Goal: Obtain resource: Download file/media

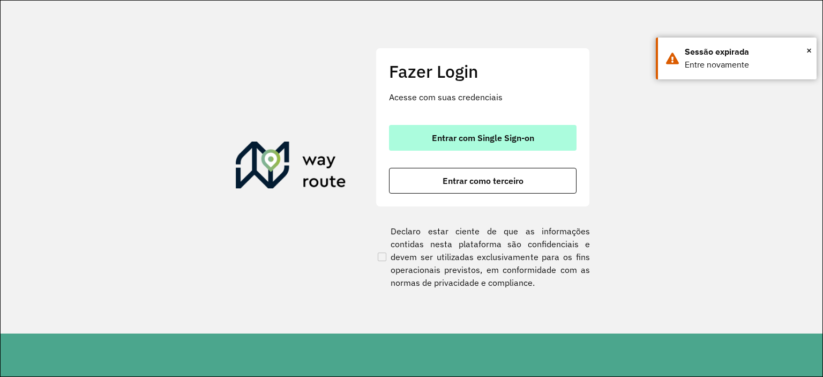
click at [489, 125] on button "Entrar com Single Sign-on" at bounding box center [483, 138] width 188 height 26
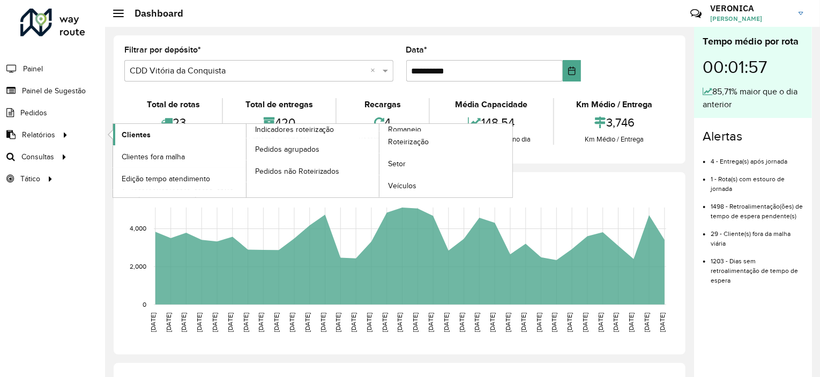
click at [137, 139] on span "Clientes" at bounding box center [136, 134] width 29 height 11
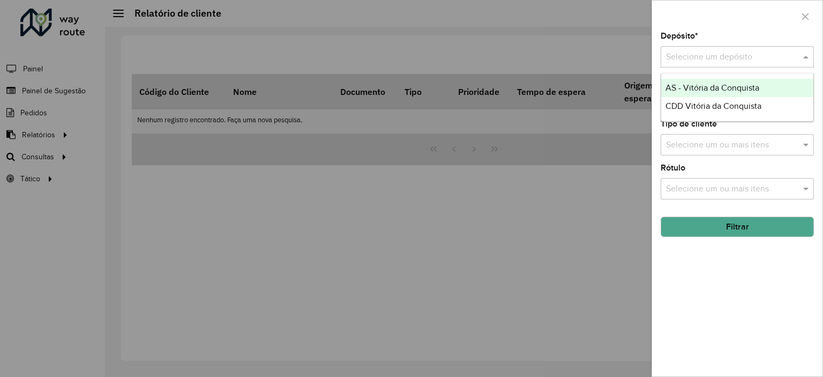
click at [707, 57] on input "text" at bounding box center [726, 57] width 121 height 13
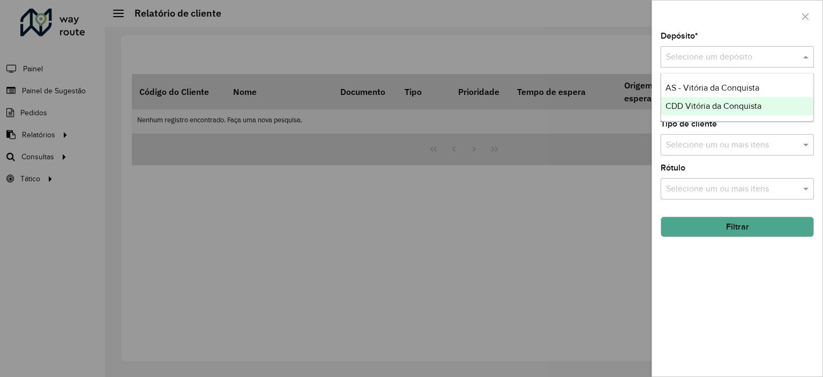
click at [713, 104] on span "CDD Vitória da Conquista" at bounding box center [713, 105] width 96 height 9
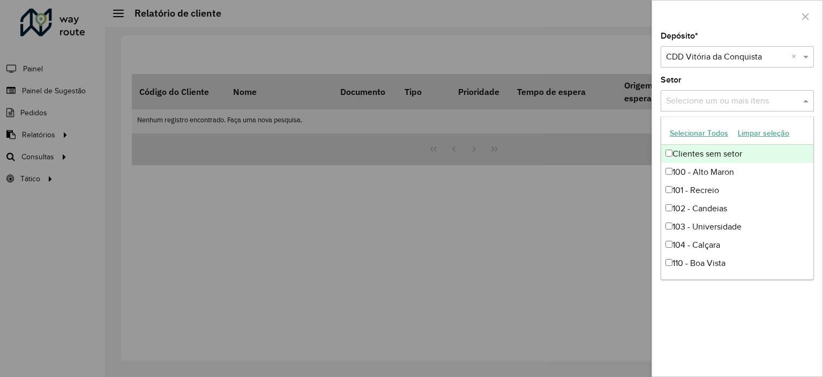
click at [720, 100] on input "text" at bounding box center [731, 101] width 137 height 13
click at [715, 132] on button "Selecionar Todos" at bounding box center [699, 133] width 68 height 17
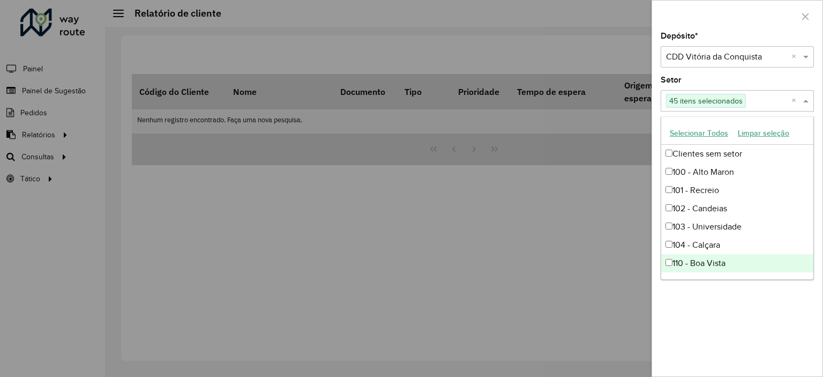
click at [744, 325] on div "Depósito * Selecione um depósito × CDD Vitória da Conquista × Setor Selecione u…" at bounding box center [737, 204] width 170 height 344
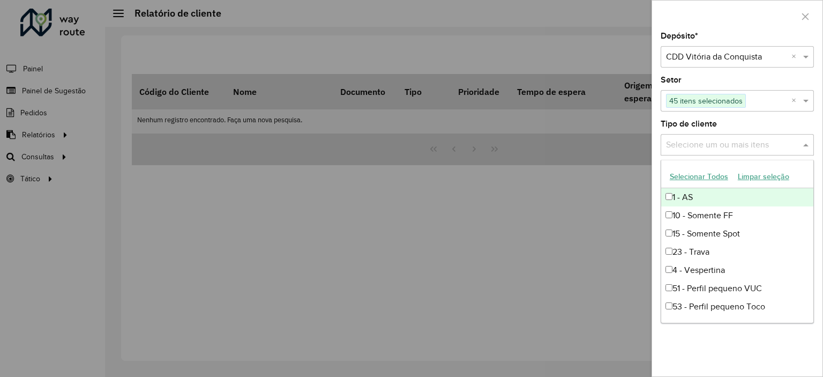
click at [721, 146] on input "text" at bounding box center [731, 145] width 137 height 13
click at [709, 169] on button "Selecionar Todos" at bounding box center [699, 176] width 68 height 17
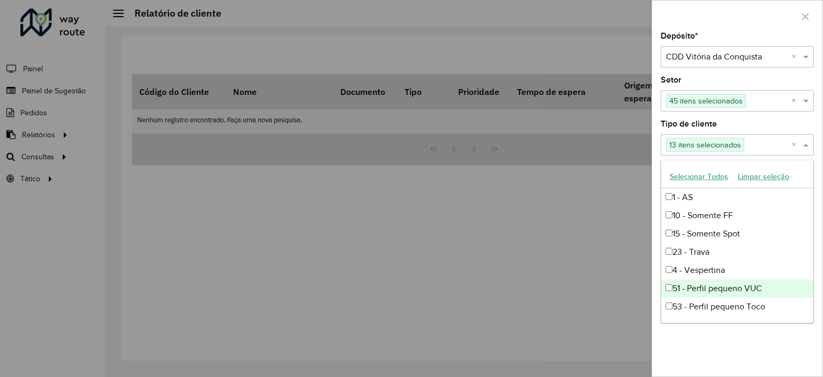
click at [721, 339] on div "Depósito * Selecione um depósito × CDD Vitória da Conquista × Setor Selecione u…" at bounding box center [737, 204] width 170 height 344
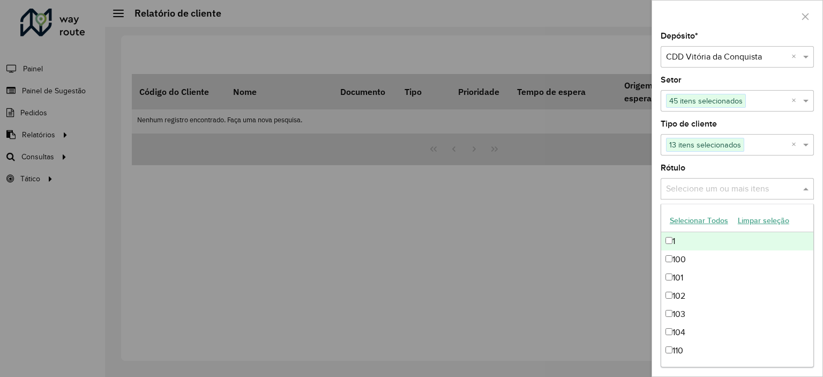
click at [725, 186] on input "text" at bounding box center [731, 189] width 137 height 13
click at [717, 222] on button "Selecionar Todos" at bounding box center [699, 220] width 68 height 17
click at [711, 164] on div "Rótulo Selecione um ou mais itens 59 itens selecionados ×" at bounding box center [737, 181] width 153 height 35
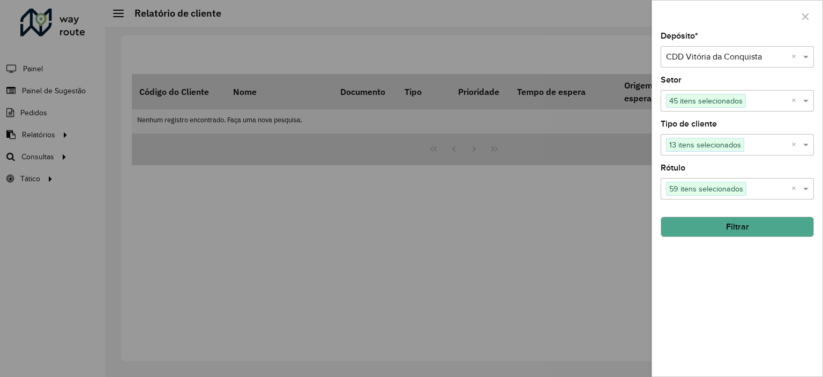
click at [702, 223] on button "Filtrar" at bounding box center [737, 226] width 153 height 20
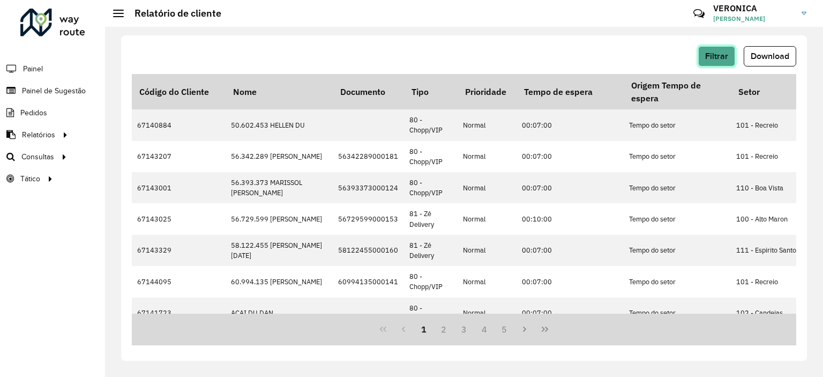
click at [724, 51] on span "Filtrar" at bounding box center [716, 55] width 23 height 9
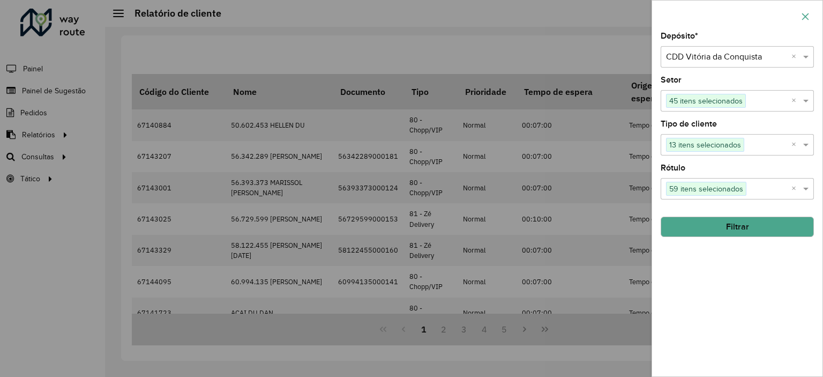
click at [804, 18] on icon "button" at bounding box center [805, 16] width 9 height 9
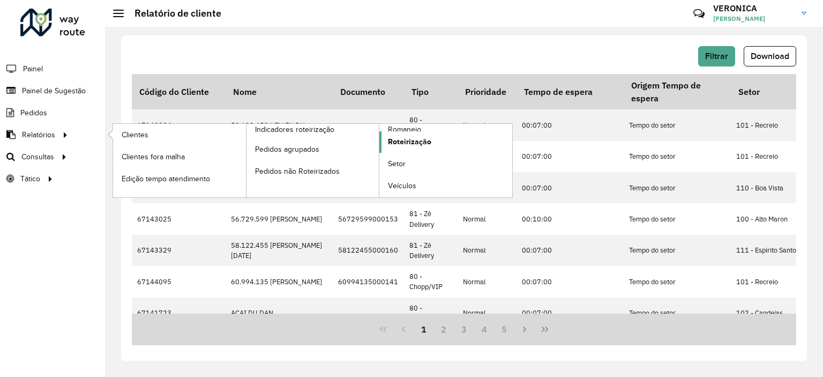
click at [448, 137] on link "Roteirização" at bounding box center [445, 141] width 133 height 21
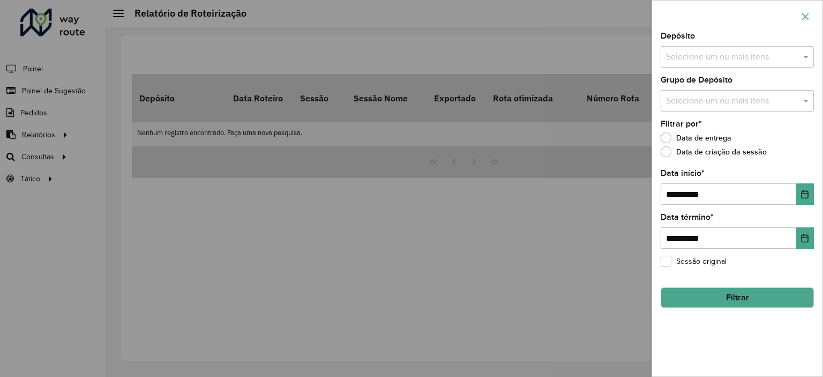
click at [810, 10] on button "button" at bounding box center [805, 16] width 17 height 17
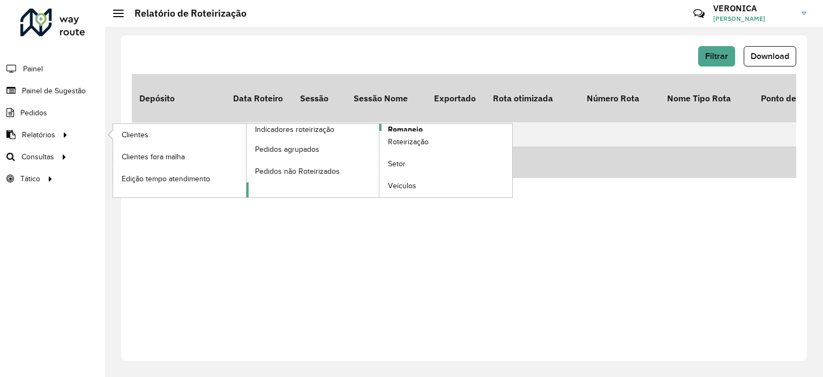
click at [398, 128] on span "Romaneio" at bounding box center [405, 129] width 35 height 11
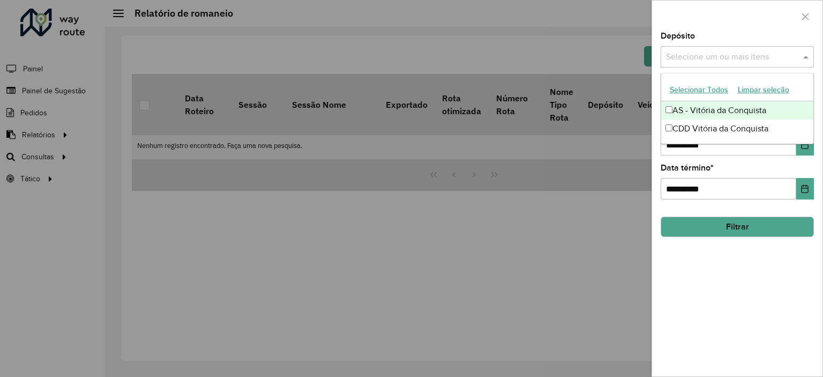
click at [698, 52] on input "text" at bounding box center [731, 57] width 137 height 13
click at [702, 85] on button "Selecionar Todos" at bounding box center [699, 89] width 68 height 17
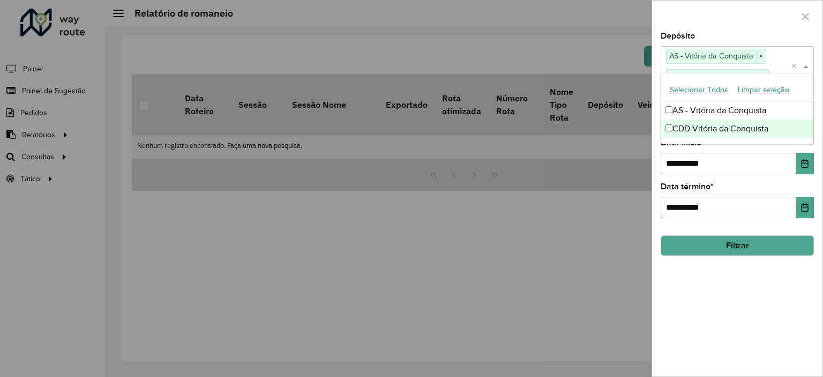
click at [717, 287] on div "**********" at bounding box center [737, 204] width 170 height 344
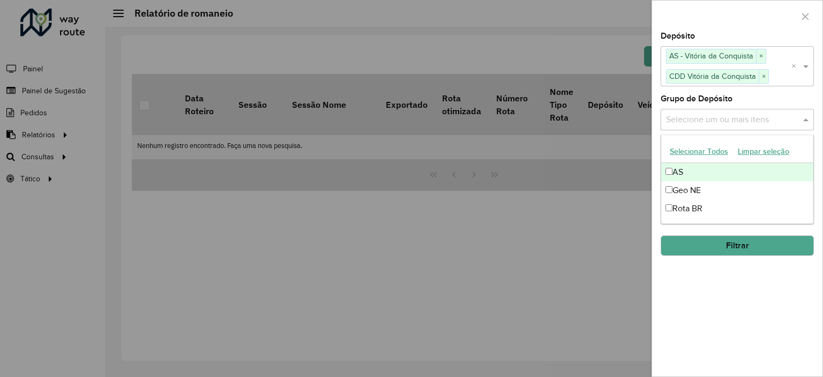
click at [746, 121] on input "text" at bounding box center [731, 119] width 137 height 13
click at [698, 149] on button "Selecionar Todos" at bounding box center [699, 151] width 68 height 17
click at [735, 307] on div "**********" at bounding box center [737, 204] width 170 height 344
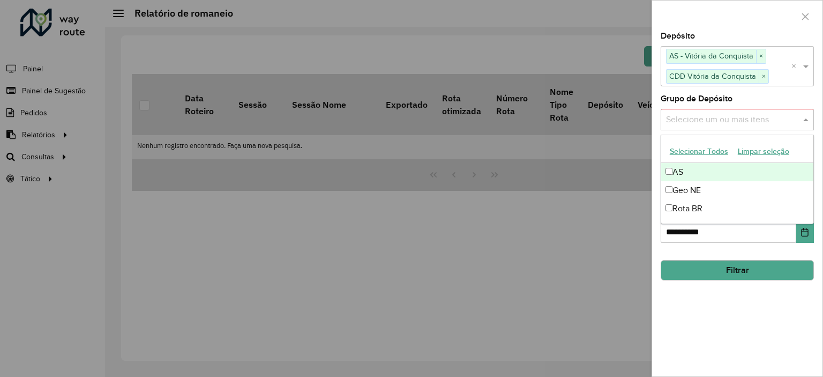
click at [759, 127] on div "Selecione um ou mais itens" at bounding box center [737, 119] width 153 height 21
click at [701, 153] on button "Selecionar Todos" at bounding box center [699, 151] width 68 height 17
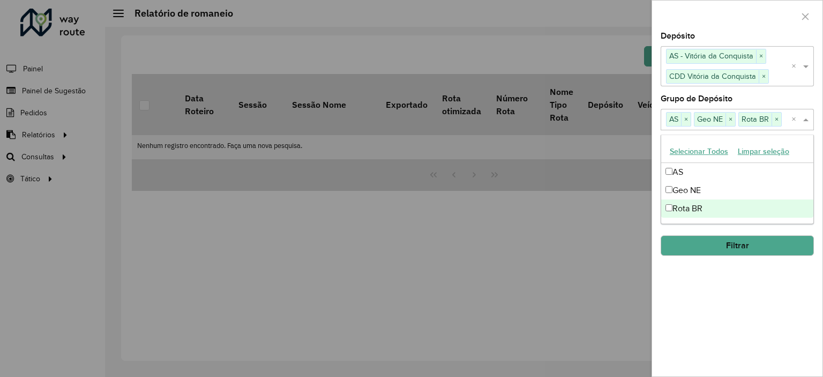
click at [719, 310] on div "**********" at bounding box center [737, 204] width 170 height 344
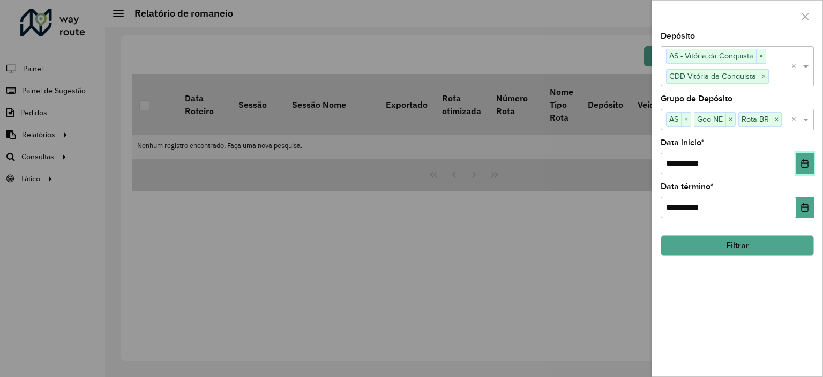
click at [804, 159] on icon "Choose Date" at bounding box center [804, 163] width 9 height 9
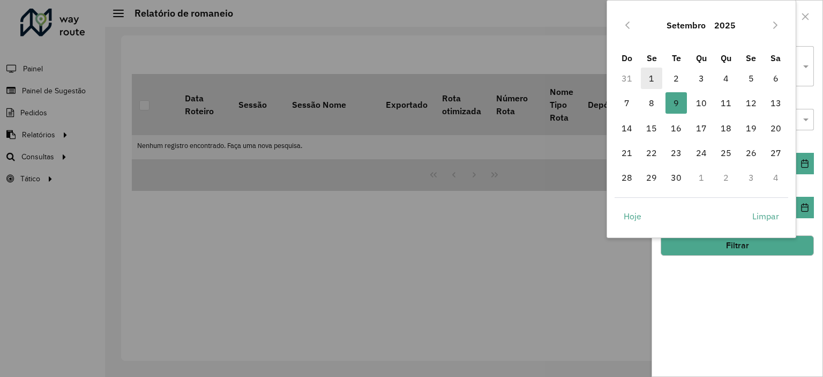
click at [647, 86] on span "1" at bounding box center [651, 78] width 21 height 21
type input "**********"
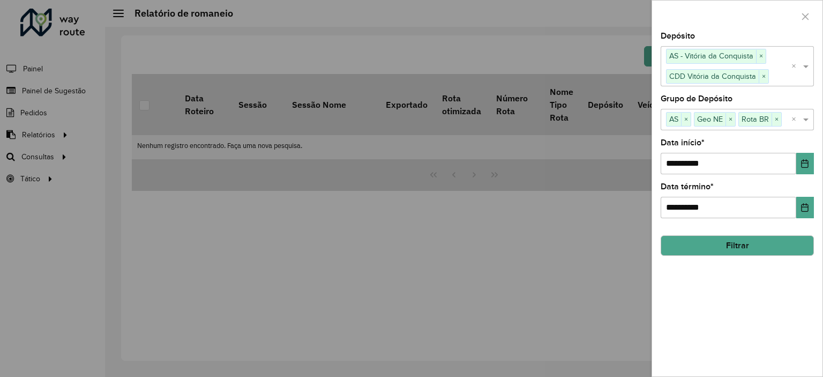
click at [751, 244] on button "Filtrar" at bounding box center [737, 245] width 153 height 20
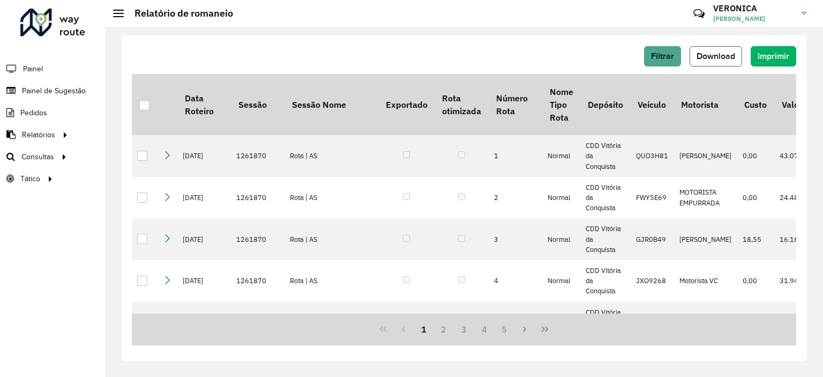
click at [716, 51] on button "Download" at bounding box center [716, 56] width 53 height 20
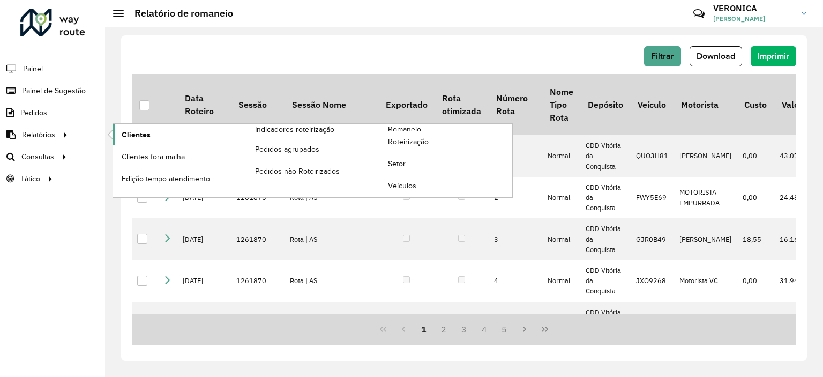
click at [151, 136] on link "Clientes" at bounding box center [179, 134] width 133 height 21
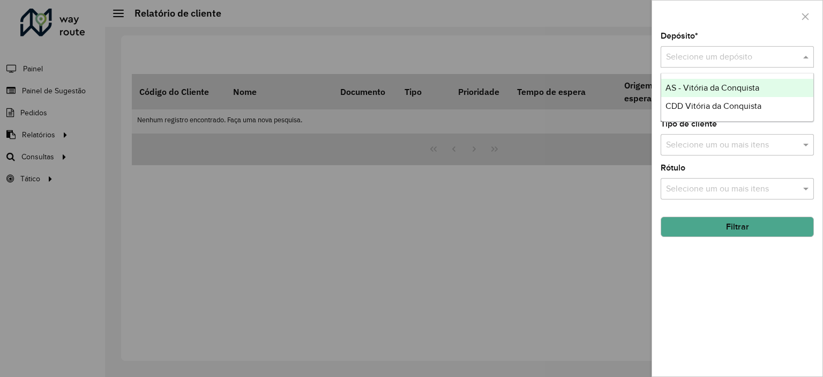
click at [735, 53] on input "text" at bounding box center [726, 57] width 121 height 13
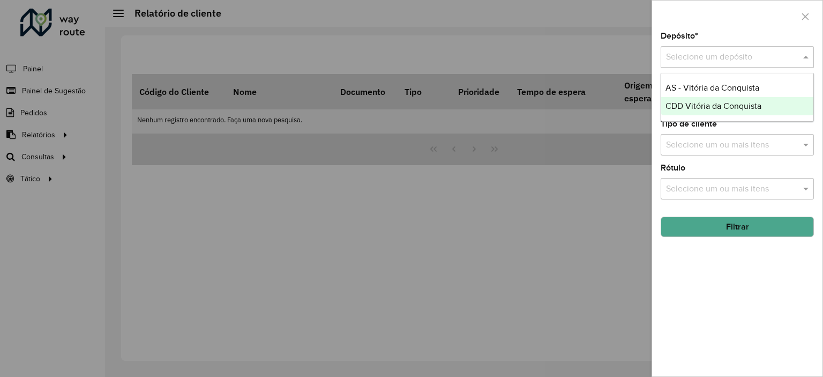
click at [723, 102] on span "CDD Vitória da Conquista" at bounding box center [713, 105] width 96 height 9
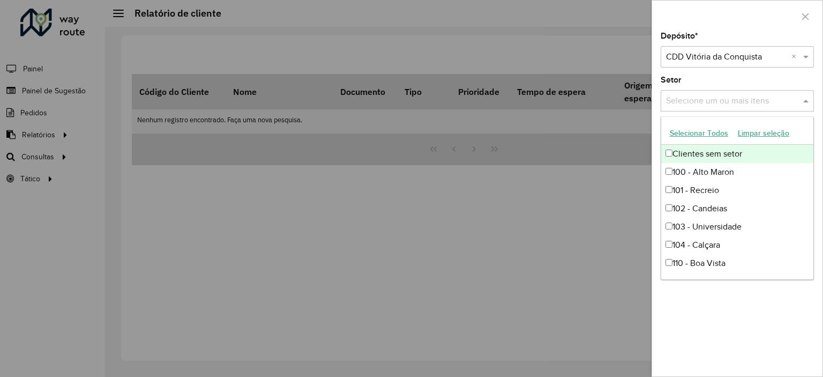
click at [727, 100] on input "text" at bounding box center [731, 101] width 137 height 13
click at [704, 134] on button "Selecionar Todos" at bounding box center [699, 133] width 68 height 17
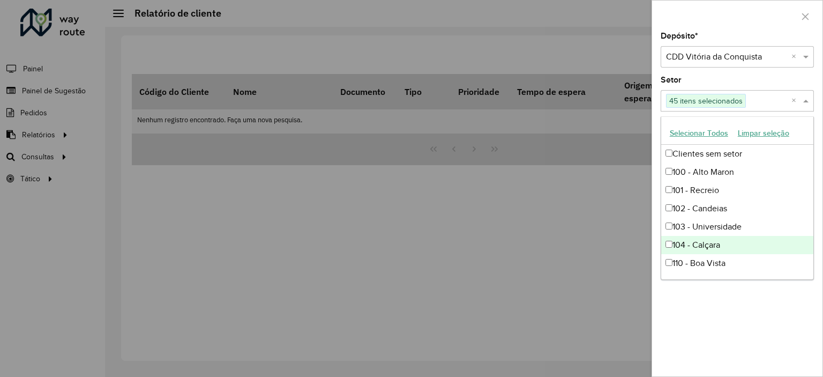
click at [711, 305] on div "Depósito * Selecione um depósito × CDD Vitória da Conquista × Setor Selecione u…" at bounding box center [737, 204] width 170 height 344
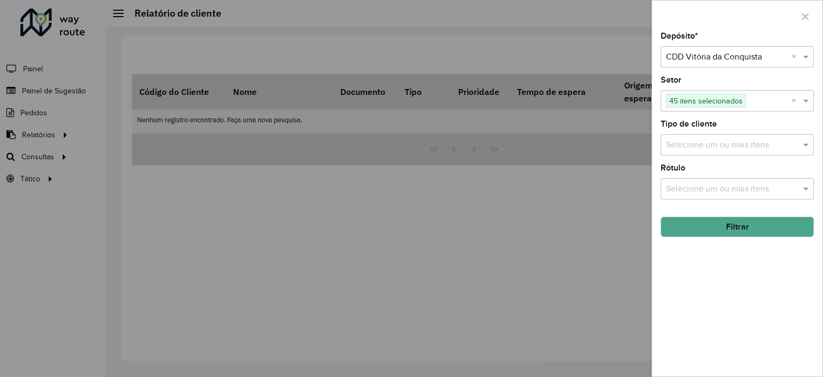
click at [741, 223] on button "Filtrar" at bounding box center [737, 226] width 153 height 20
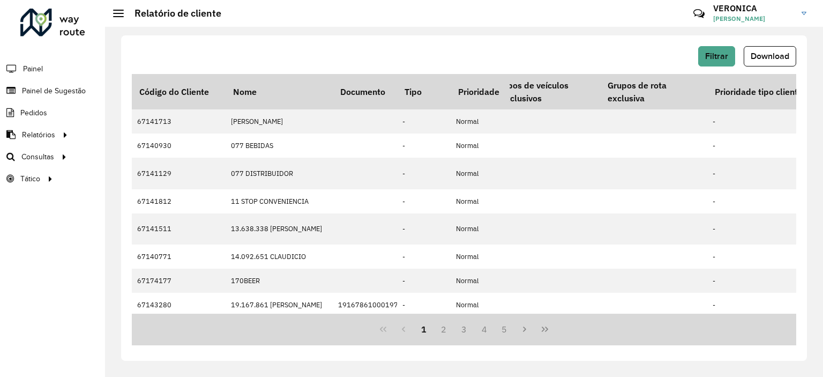
scroll to position [0, 2238]
